Goal: Task Accomplishment & Management: Manage account settings

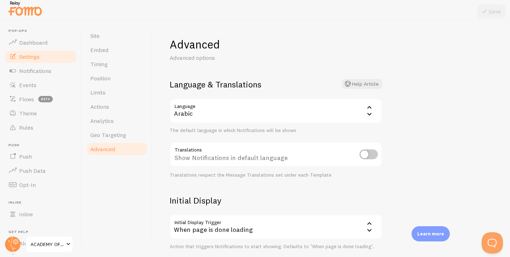
scroll to position [154, 0]
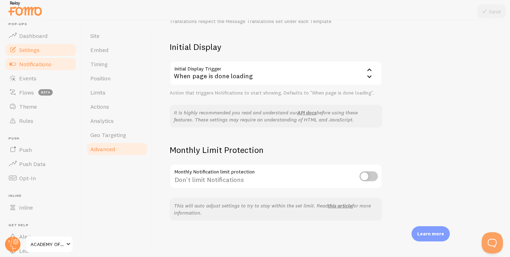
click at [30, 59] on link "Notifications" at bounding box center [40, 64] width 73 height 14
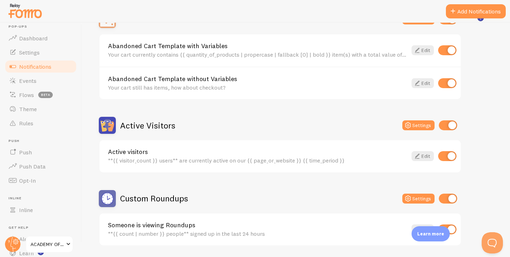
scroll to position [86, 0]
click at [455, 125] on input "checkbox" at bounding box center [448, 125] width 18 height 10
checkbox input "false"
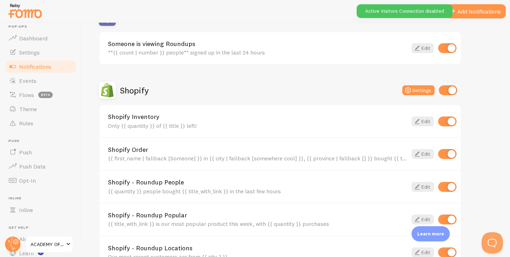
scroll to position [267, 0]
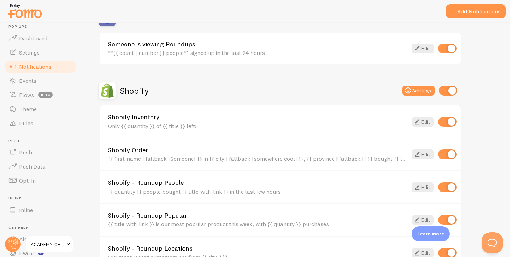
click at [454, 122] on input "checkbox" at bounding box center [447, 122] width 18 height 10
checkbox input "false"
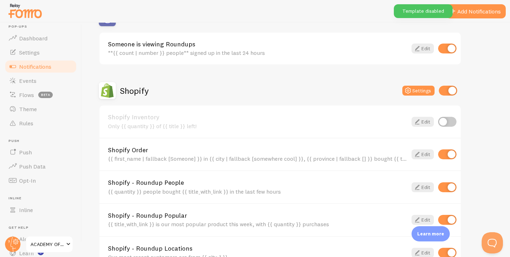
click at [449, 185] on input "checkbox" at bounding box center [447, 187] width 18 height 10
checkbox input "false"
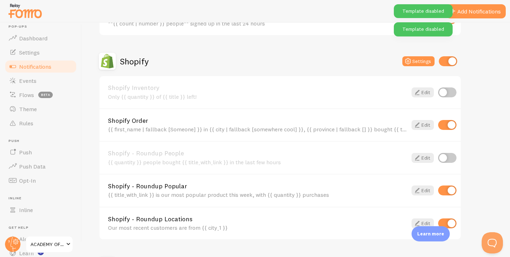
scroll to position [338, 0]
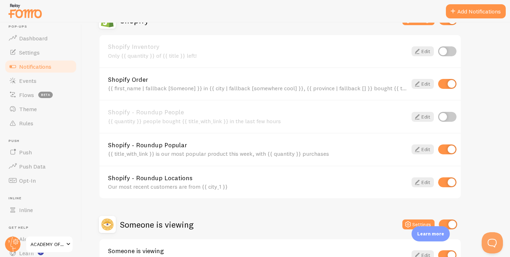
click at [450, 151] on input "checkbox" at bounding box center [447, 150] width 18 height 10
checkbox input "false"
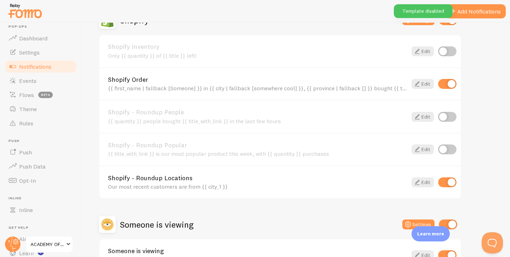
click at [451, 183] on input "checkbox" at bounding box center [447, 183] width 18 height 10
checkbox input "false"
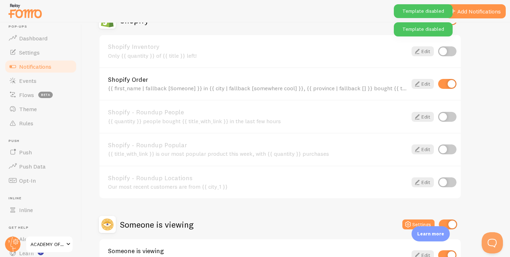
scroll to position [387, 0]
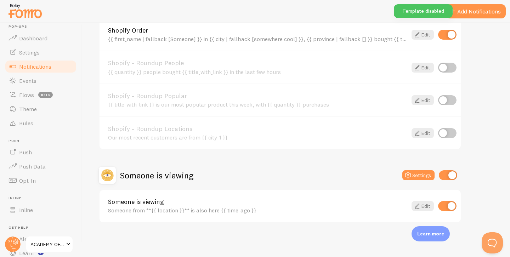
click at [447, 201] on div "Someone is viewing Someone from **{{ location }}** is also here {{ time_ago }} …" at bounding box center [280, 206] width 361 height 32
click at [448, 206] on input "checkbox" at bounding box center [447, 206] width 18 height 10
checkbox input "false"
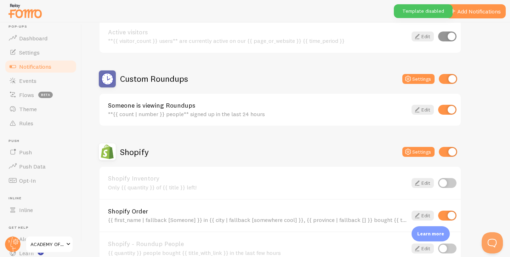
scroll to position [200, 0]
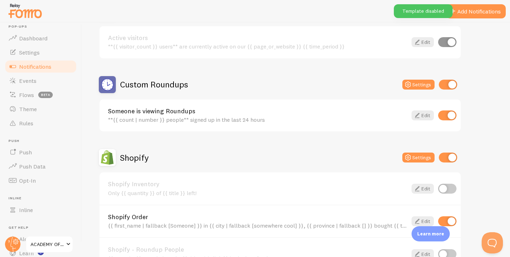
click at [451, 113] on input "checkbox" at bounding box center [447, 116] width 18 height 10
checkbox input "false"
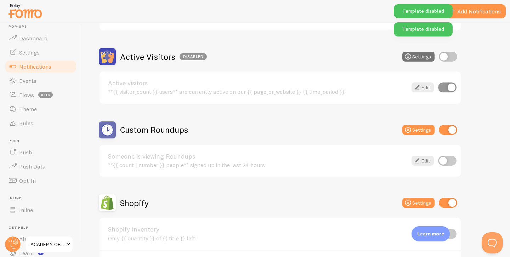
scroll to position [146, 0]
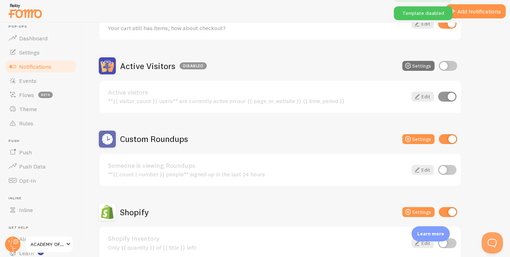
click at [448, 142] on input "checkbox" at bounding box center [448, 139] width 18 height 10
checkbox input "false"
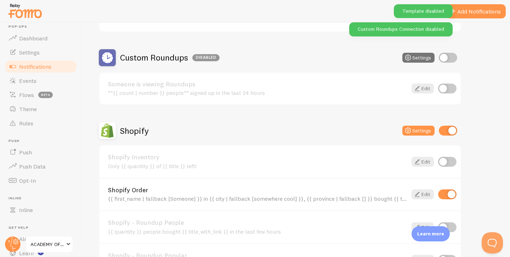
scroll to position [240, 0]
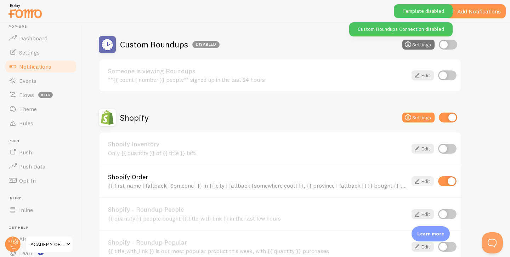
click at [428, 181] on link "Edit" at bounding box center [423, 181] width 22 height 10
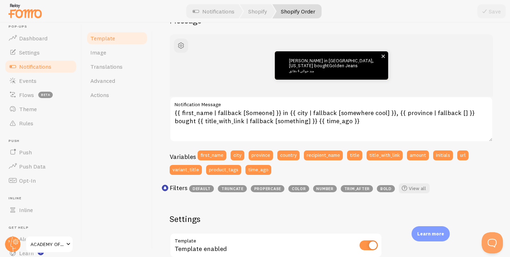
scroll to position [74, 0]
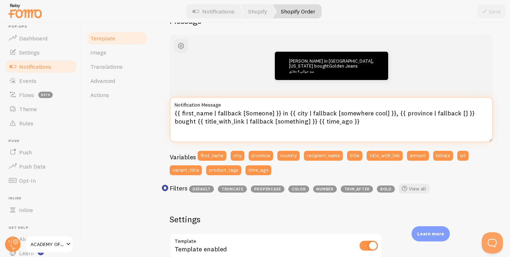
click at [347, 124] on textarea "{{ first_name | fallback [Someone] }} in {{ city | fallback [somewhere cool] }}…" at bounding box center [332, 119] width 324 height 45
drag, startPoint x: 347, startPoint y: 124, endPoint x: 292, endPoint y: 122, distance: 55.3
click at [292, 122] on textarea "{{ first_name | fallback [Someone] }} in {{ city | fallback [somewhere cool] }}…" at bounding box center [332, 119] width 324 height 45
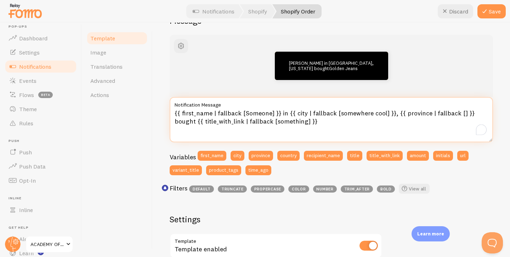
type textarea "{{ first_name | fallback [Someone] }} in {{ city | fallback [somewhere cool] }}…"
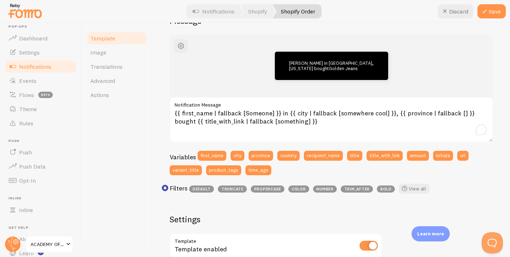
click at [327, 176] on div "Variables first_name city province country recipient_name title title_with_link…" at bounding box center [332, 165] width 324 height 29
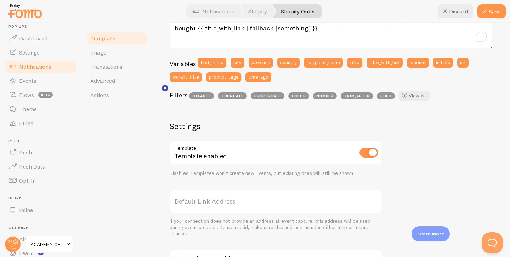
scroll to position [174, 0]
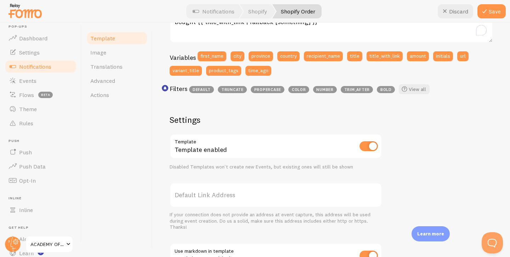
click at [223, 200] on label "Default Link Address" at bounding box center [276, 195] width 213 height 25
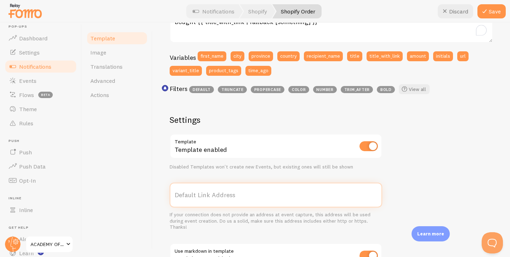
click at [223, 200] on input "Default Link Address" at bounding box center [276, 195] width 213 height 25
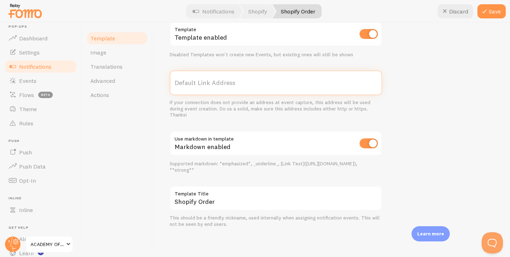
scroll to position [2, 0]
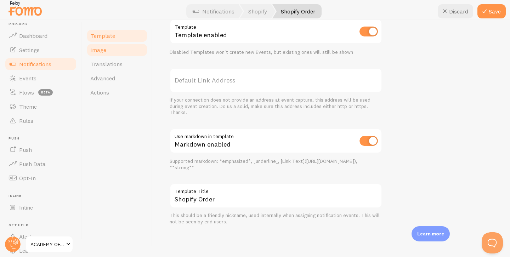
click at [121, 50] on link "Image" at bounding box center [117, 50] width 62 height 14
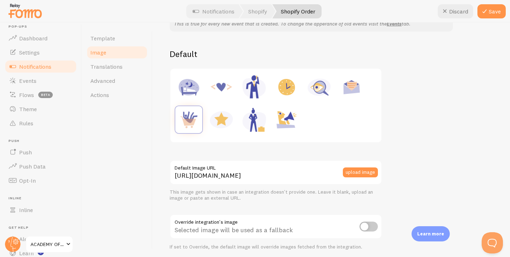
scroll to position [100, 0]
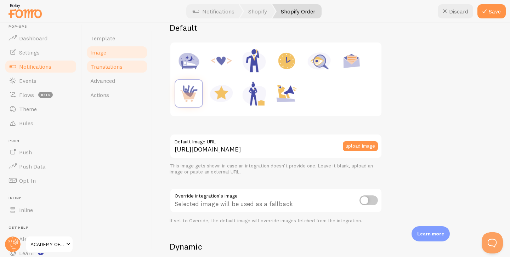
click at [118, 64] on span "Translations" at bounding box center [106, 66] width 32 height 7
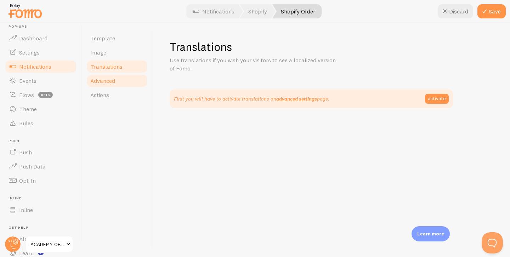
click at [138, 82] on link "Advanced" at bounding box center [117, 81] width 62 height 14
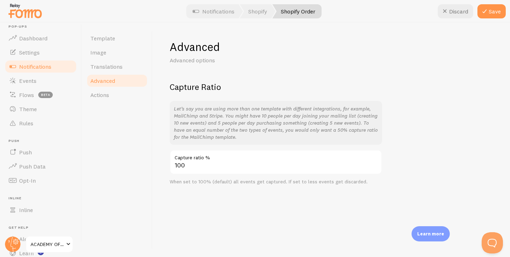
click at [220, 116] on p "Let’s say you are using more than one template with different integrations, for…" at bounding box center [276, 122] width 204 height 35
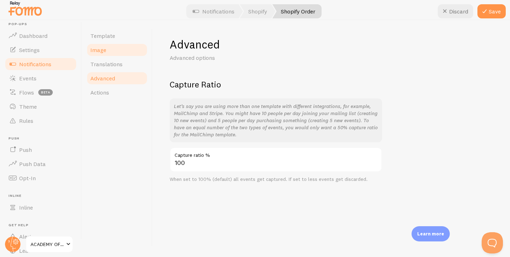
click at [121, 56] on link "Image" at bounding box center [117, 50] width 62 height 14
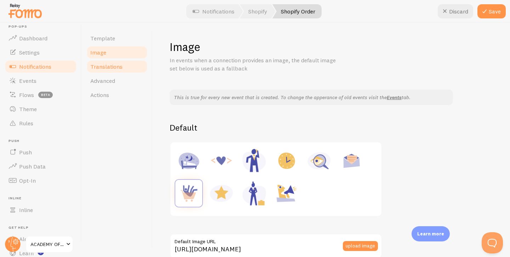
click at [123, 68] on link "Translations" at bounding box center [117, 67] width 62 height 14
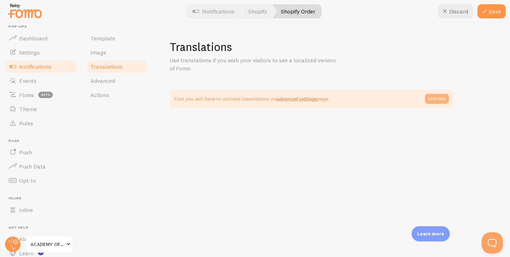
click at [437, 103] on link "activate" at bounding box center [437, 99] width 24 height 10
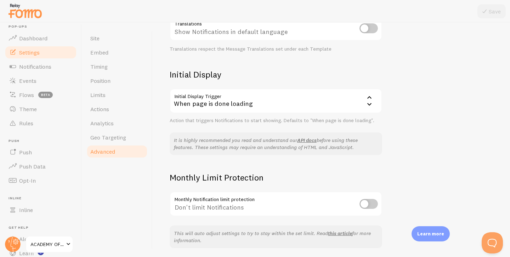
scroll to position [154, 0]
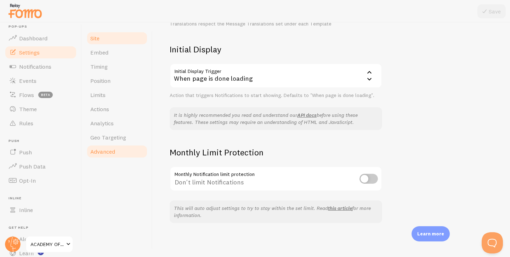
click at [108, 37] on link "Site" at bounding box center [117, 38] width 62 height 14
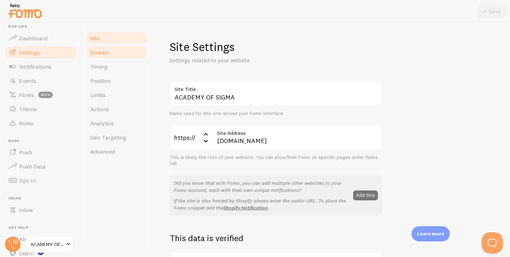
click at [112, 50] on link "Embed" at bounding box center [117, 52] width 62 height 14
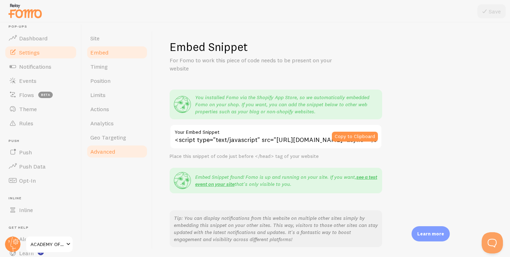
click at [107, 149] on span "Advanced" at bounding box center [102, 151] width 25 height 7
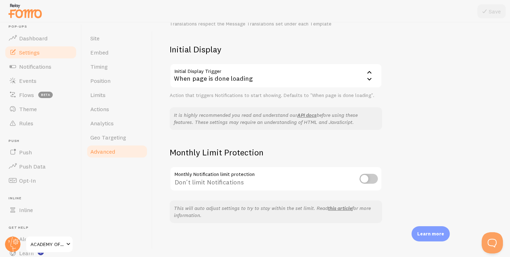
scroll to position [153, 0]
click at [34, 78] on span "Events" at bounding box center [27, 80] width 17 height 7
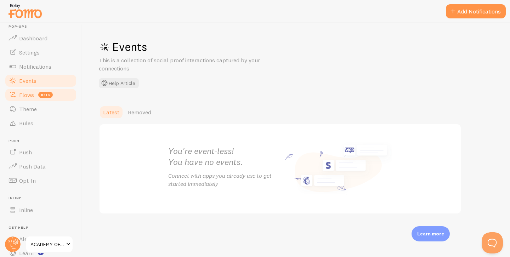
click at [36, 94] on link "Flows beta" at bounding box center [40, 95] width 73 height 14
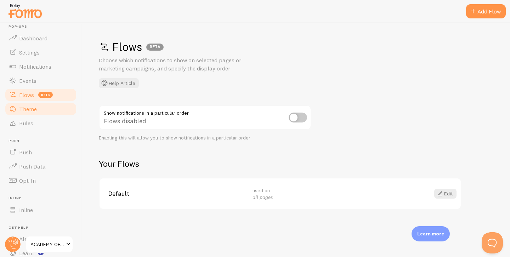
click at [41, 107] on link "Theme" at bounding box center [40, 109] width 73 height 14
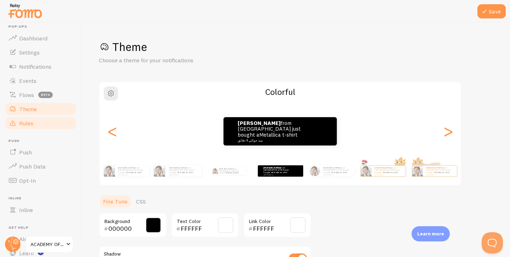
click at [44, 118] on link "Rules" at bounding box center [40, 123] width 73 height 14
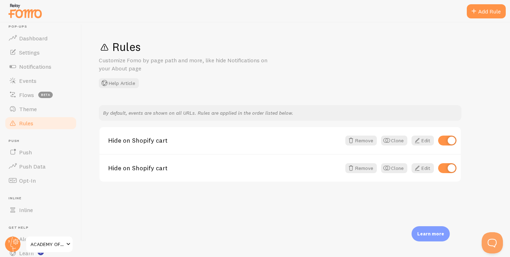
scroll to position [2, 0]
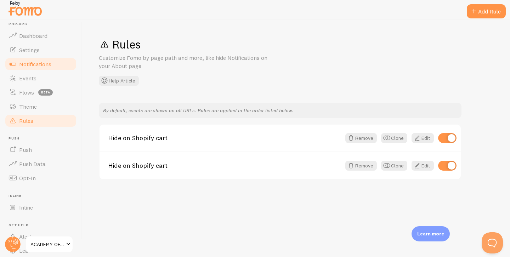
click at [33, 67] on span "Notifications" at bounding box center [35, 64] width 32 height 7
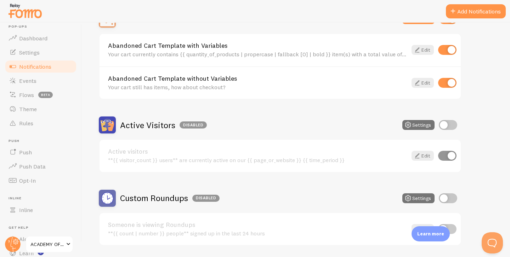
scroll to position [84, 0]
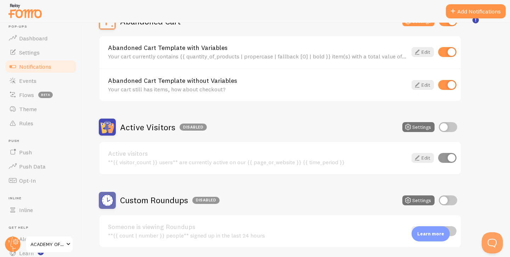
click at [448, 53] on input "checkbox" at bounding box center [447, 52] width 18 height 10
checkbox input "false"
click at [446, 85] on input "checkbox" at bounding box center [447, 85] width 18 height 10
checkbox input "false"
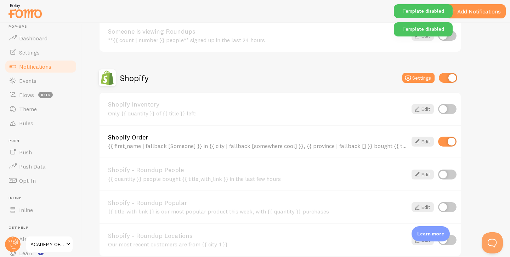
scroll to position [312, 0]
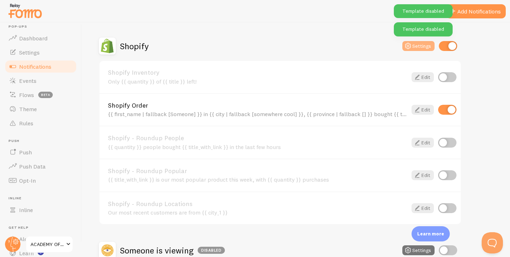
click at [420, 45] on button "Settings" at bounding box center [419, 46] width 32 height 10
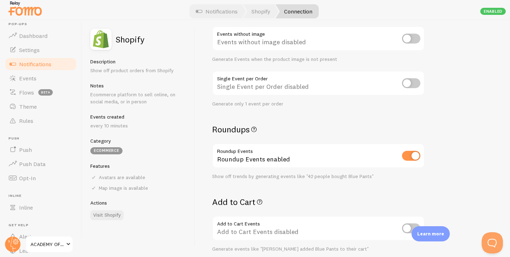
scroll to position [122, 0]
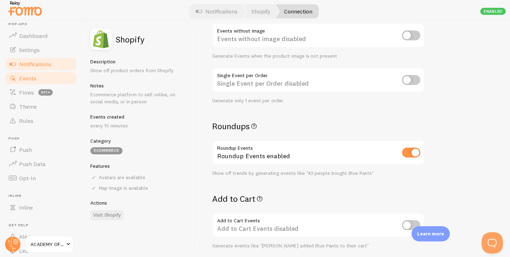
click at [44, 78] on link "Events" at bounding box center [40, 78] width 73 height 14
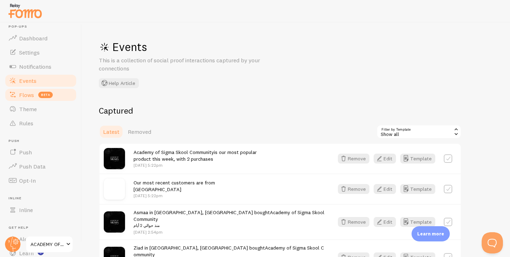
click at [48, 92] on span "beta" at bounding box center [45, 95] width 15 height 6
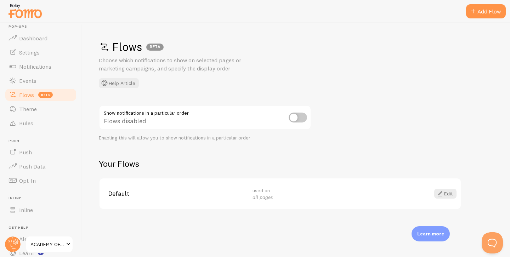
click at [54, 101] on link "Flows beta" at bounding box center [40, 95] width 73 height 14
click at [274, 207] on div "Default used on all pages Edit" at bounding box center [280, 194] width 361 height 31
click at [444, 197] on span at bounding box center [440, 194] width 9 height 9
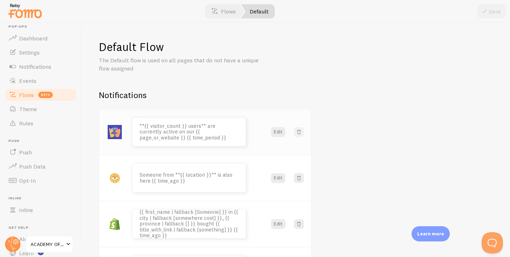
scroll to position [49, 0]
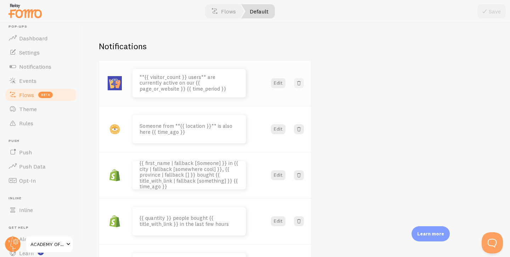
click at [299, 84] on span at bounding box center [299, 83] width 7 height 7
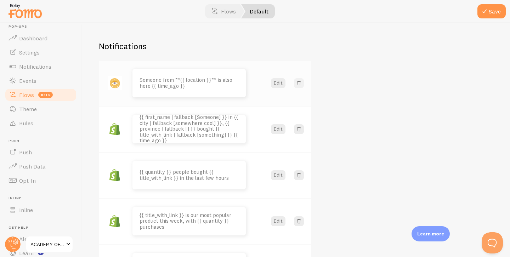
click at [299, 84] on span at bounding box center [299, 83] width 7 height 7
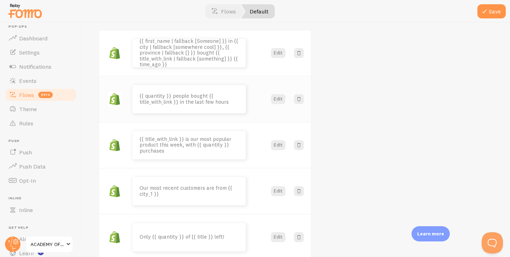
scroll to position [79, 0]
click at [299, 100] on span at bounding box center [299, 99] width 7 height 7
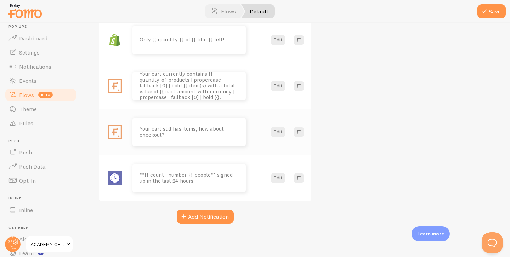
scroll to position [231, 0]
click at [214, 209] on button "Add Notification" at bounding box center [205, 216] width 57 height 14
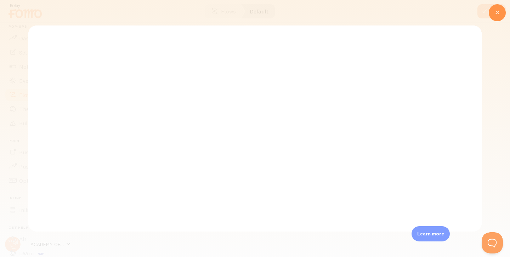
scroll to position [0, 0]
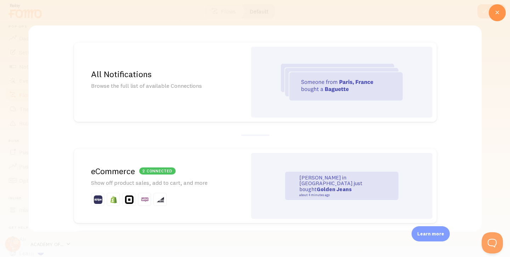
click at [170, 96] on div "All Notifications Browse the full list of available Connections" at bounding box center [160, 82] width 173 height 79
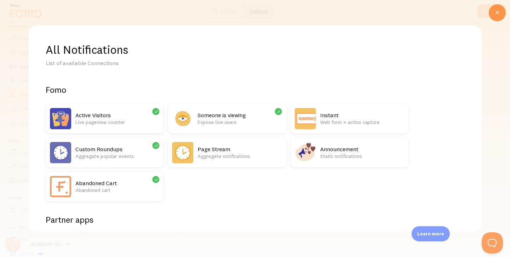
click at [506, 6] on div at bounding box center [255, 128] width 510 height 257
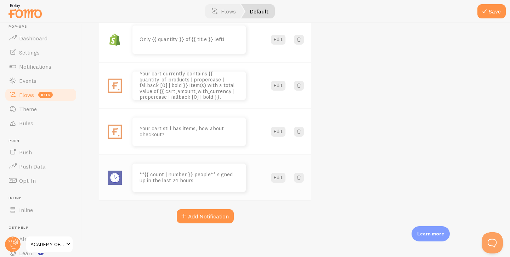
click at [198, 171] on div "**{{ count | number }} people** signed up in the last 24 hours" at bounding box center [189, 178] width 113 height 28
click at [276, 178] on button "Edit" at bounding box center [278, 178] width 15 height 10
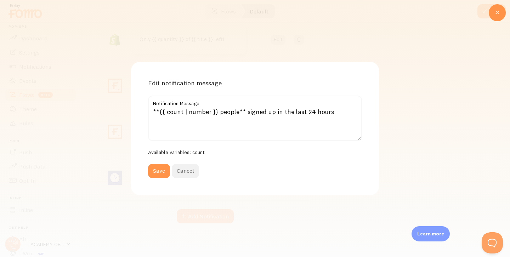
click at [187, 169] on button "Cancel" at bounding box center [185, 171] width 27 height 14
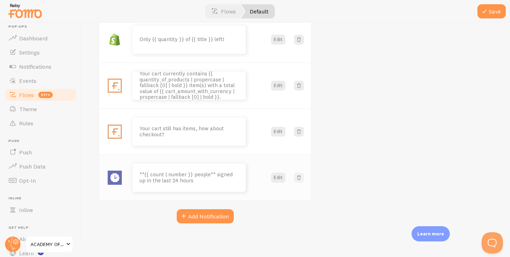
click at [300, 178] on span at bounding box center [299, 177] width 7 height 7
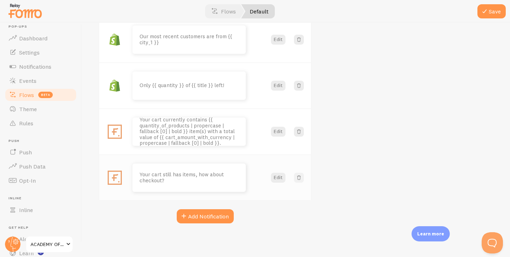
click at [297, 176] on span at bounding box center [299, 177] width 7 height 7
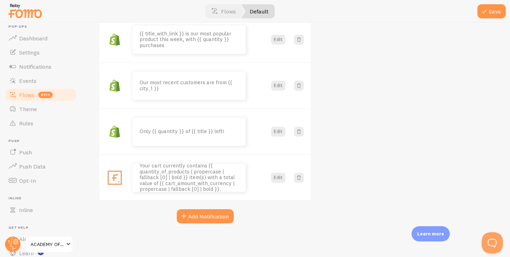
click at [297, 176] on span at bounding box center [299, 177] width 7 height 7
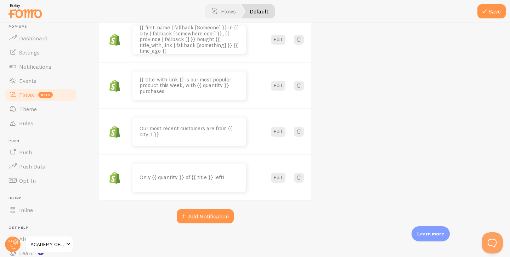
click at [297, 176] on span at bounding box center [299, 177] width 7 height 7
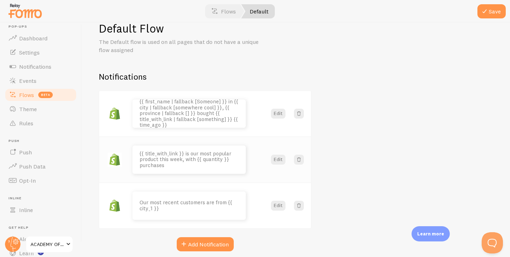
scroll to position [18, 0]
click at [298, 160] on span at bounding box center [299, 160] width 7 height 7
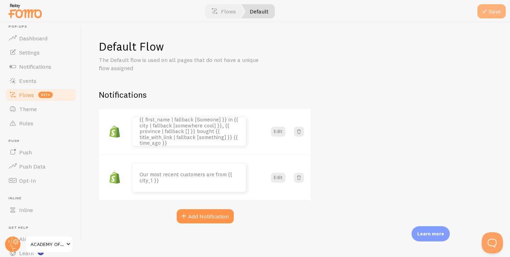
click at [493, 8] on button "Save" at bounding box center [492, 11] width 28 height 14
